Goal: Transaction & Acquisition: Download file/media

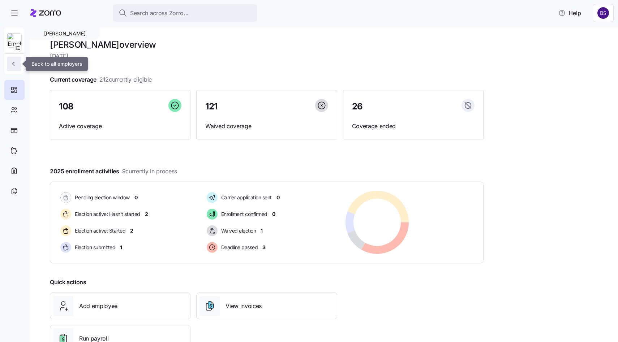
click at [12, 64] on icon "button" at bounding box center [13, 63] width 7 height 7
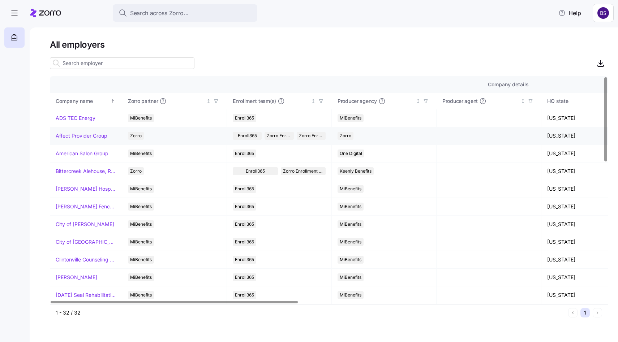
click at [77, 135] on link "Affect Provider Group" at bounding box center [82, 135] width 52 height 7
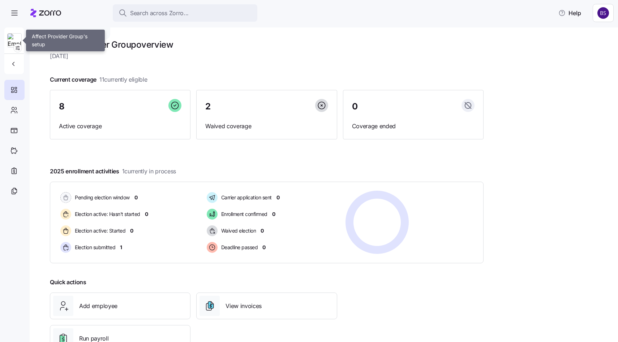
click at [16, 37] on img at bounding box center [15, 41] width 14 height 14
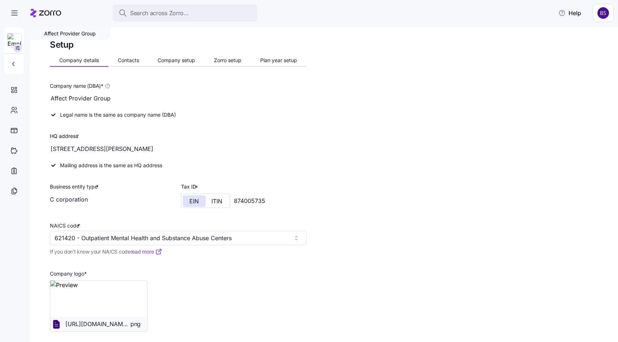
scroll to position [34, 0]
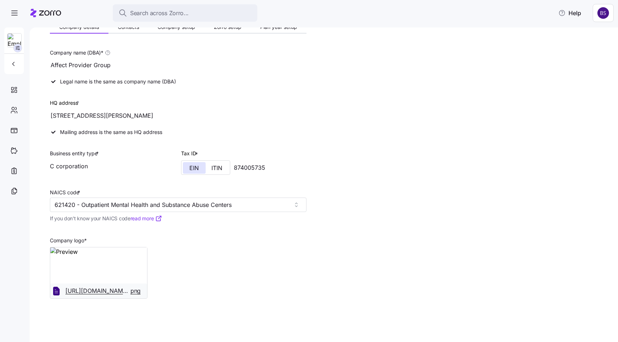
click at [91, 294] on span "[URL][DOMAIN_NAME]." at bounding box center [97, 290] width 65 height 9
click at [14, 111] on icon at bounding box center [14, 110] width 8 height 9
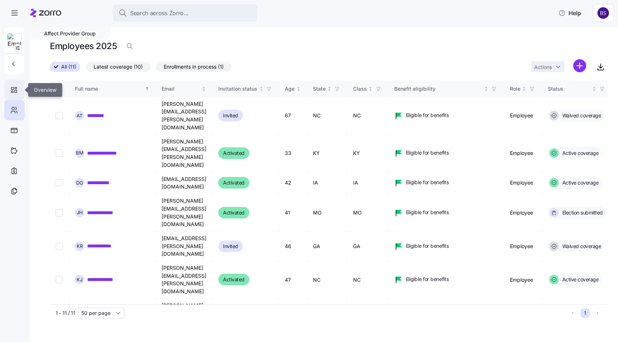
click at [13, 90] on icon at bounding box center [13, 88] width 2 height 3
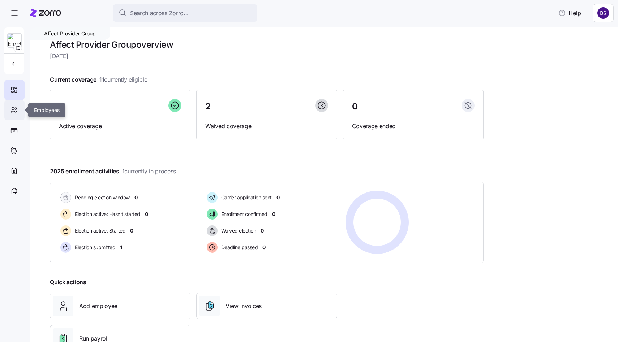
click at [14, 112] on icon at bounding box center [14, 110] width 8 height 9
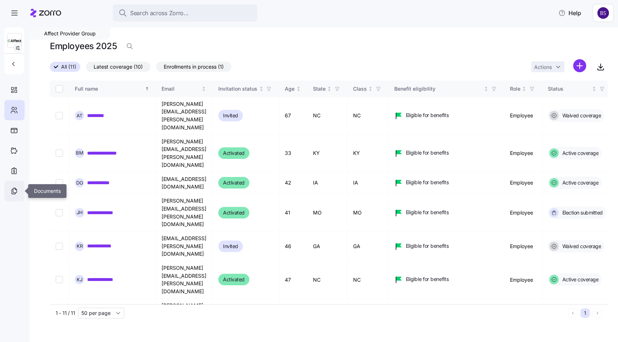
click at [16, 191] on icon at bounding box center [14, 191] width 8 height 9
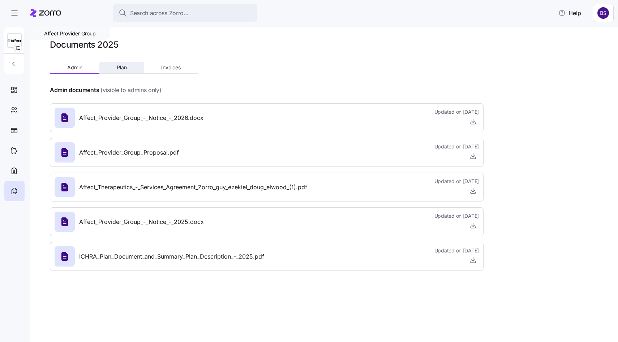
click at [118, 70] on span "Plan" at bounding box center [122, 67] width 10 height 5
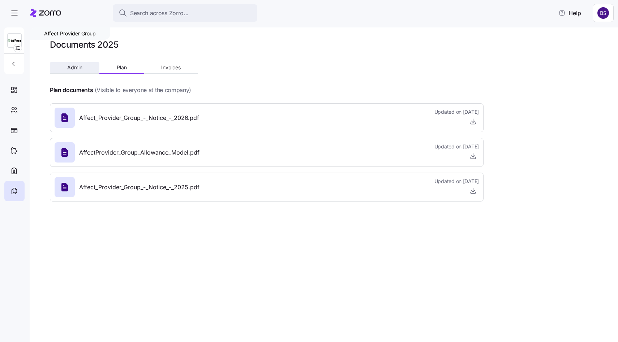
click at [79, 63] on button "Admin" at bounding box center [74, 67] width 49 height 11
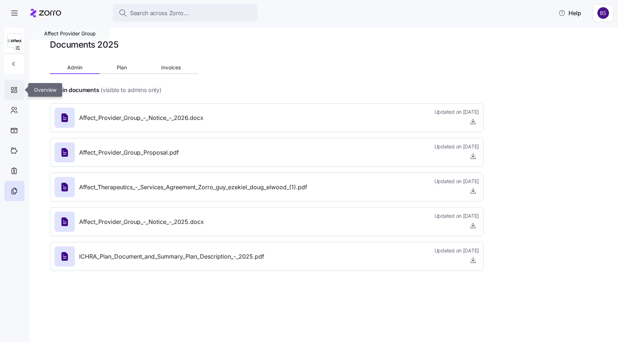
click at [16, 85] on div at bounding box center [14, 90] width 20 height 20
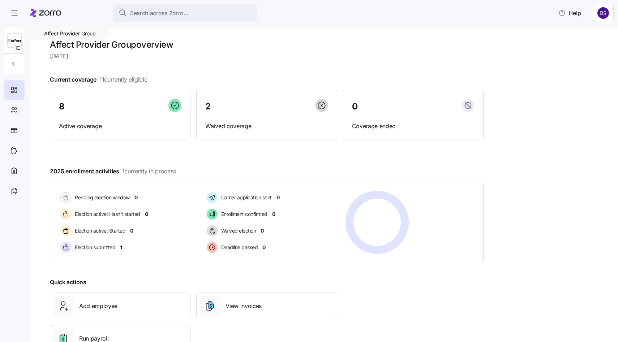
scroll to position [27, 0]
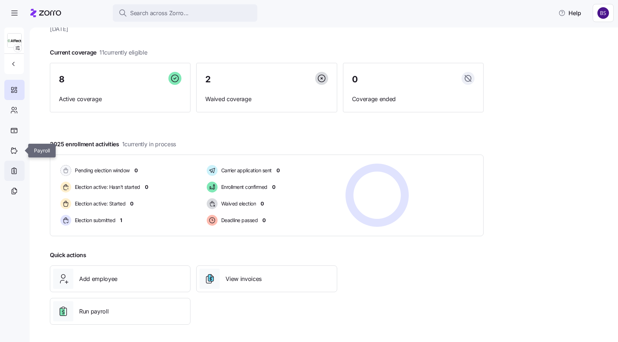
click at [12, 172] on icon at bounding box center [14, 171] width 8 height 9
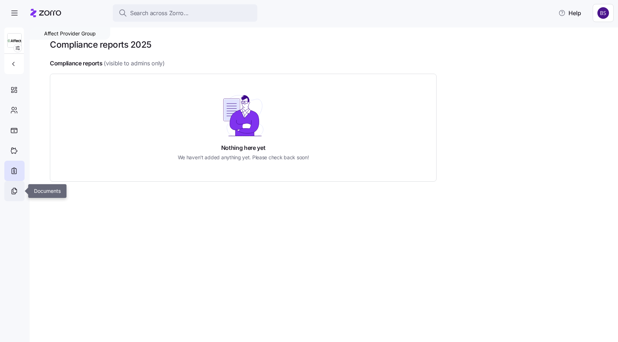
click at [10, 187] on icon at bounding box center [14, 191] width 8 height 9
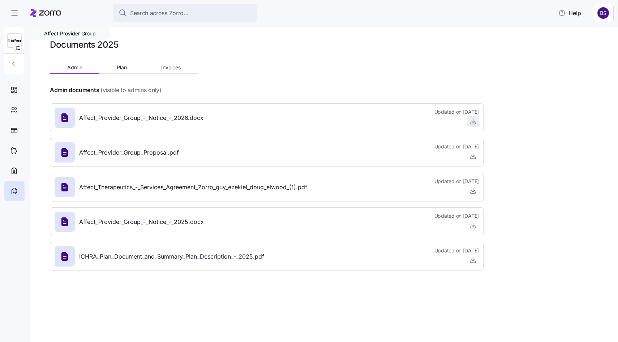
click at [476, 125] on span "button" at bounding box center [472, 121] width 11 height 11
click at [471, 123] on icon "button" at bounding box center [472, 121] width 7 height 7
